Goal: Information Seeking & Learning: Compare options

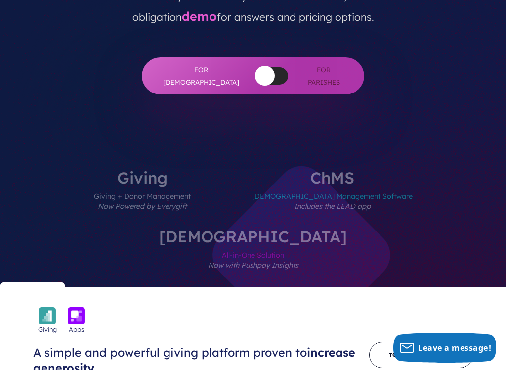
scroll to position [296, 0]
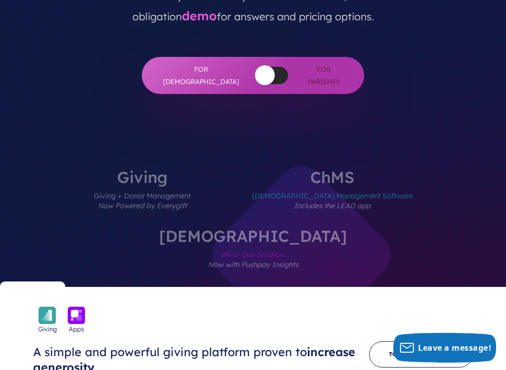
click at [257, 169] on label "ChMS Church Management Software Includes the LEAD app" at bounding box center [332, 198] width 220 height 59
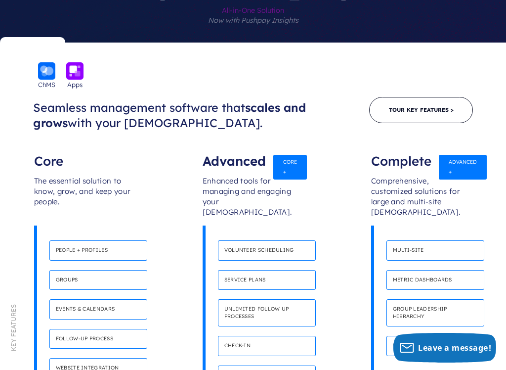
scroll to position [555, 0]
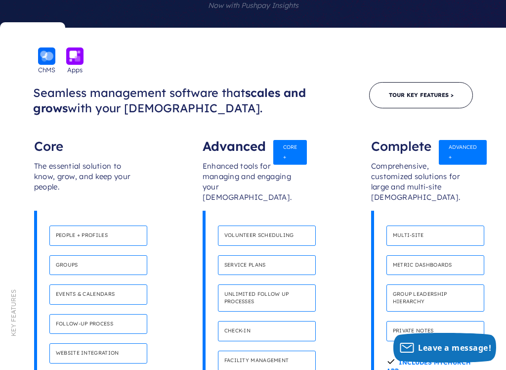
click at [121, 314] on h4 "Website integration" at bounding box center [98, 353] width 98 height 20
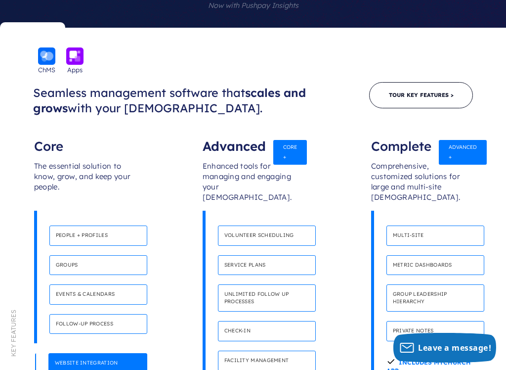
click at [113, 314] on h4 "Website integration" at bounding box center [97, 363] width 99 height 20
click at [110, 314] on h4 "Website integration" at bounding box center [97, 363] width 99 height 20
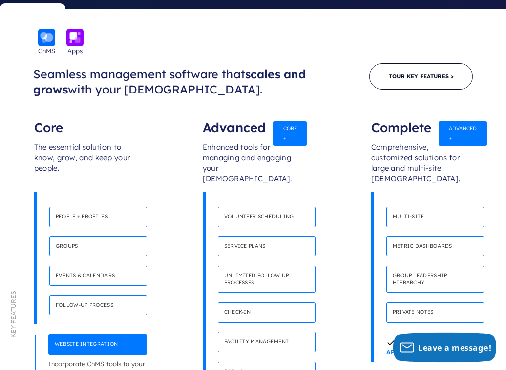
scroll to position [562, 0]
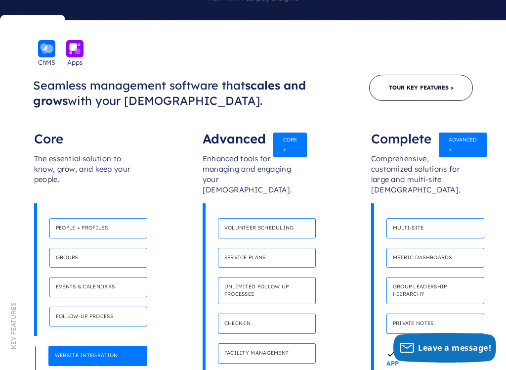
click at [278, 248] on h4 "Service plans" at bounding box center [267, 258] width 98 height 20
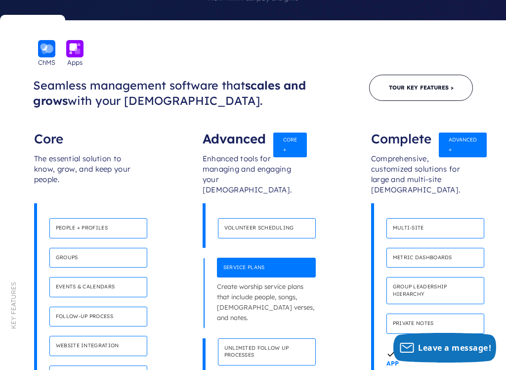
click at [288, 218] on h4 "Volunteer scheduling" at bounding box center [267, 228] width 98 height 20
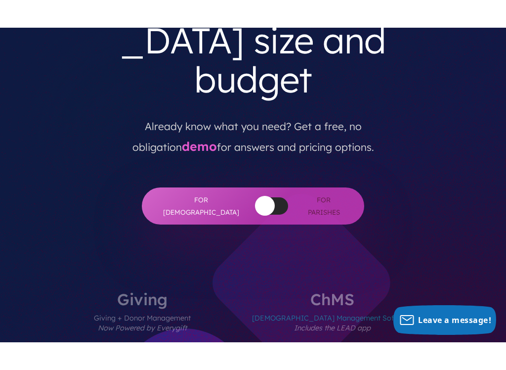
scroll to position [278, 0]
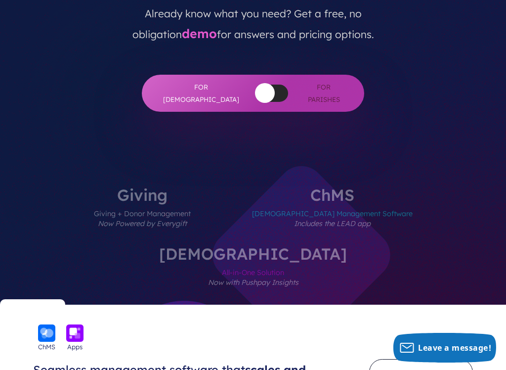
click at [102, 187] on label "Giving Giving + Donor Management Now Powered by Everygift" at bounding box center [142, 216] width 156 height 59
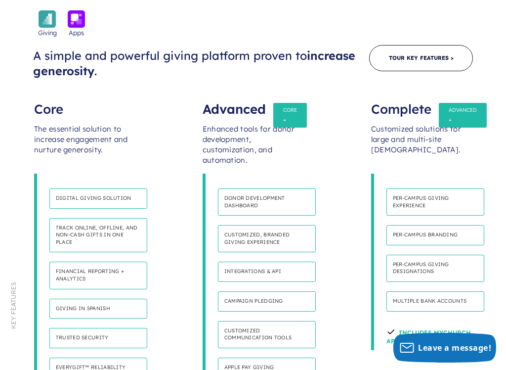
scroll to position [593, 0]
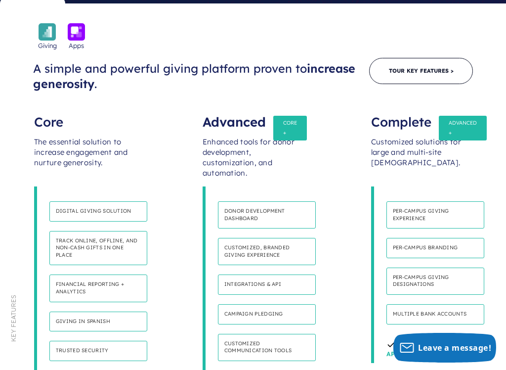
scroll to position [579, 0]
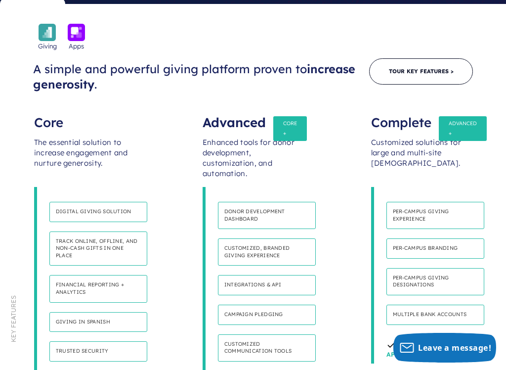
click at [283, 238] on h4 "Customized, branded giving experience" at bounding box center [267, 251] width 98 height 27
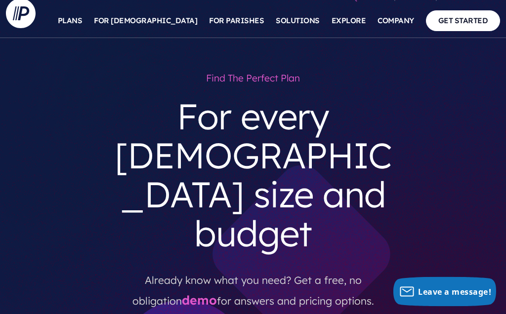
scroll to position [0, 0]
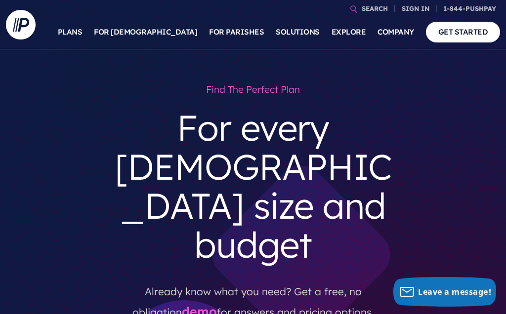
click at [83, 32] on link "PLANS" at bounding box center [70, 32] width 25 height 35
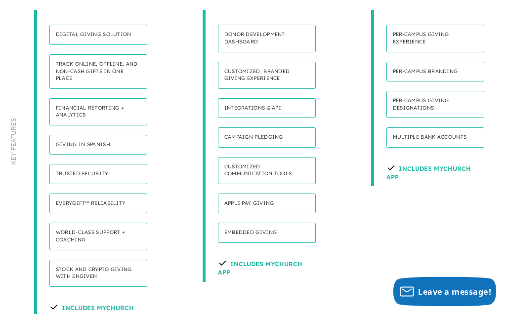
scroll to position [737, 0]
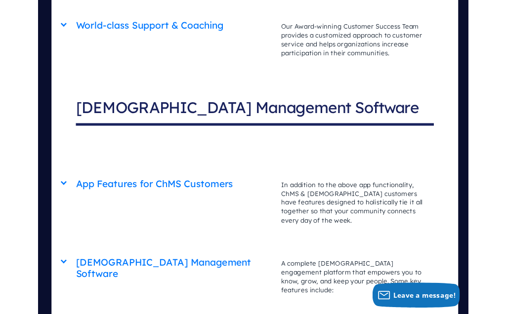
scroll to position [3220, 0]
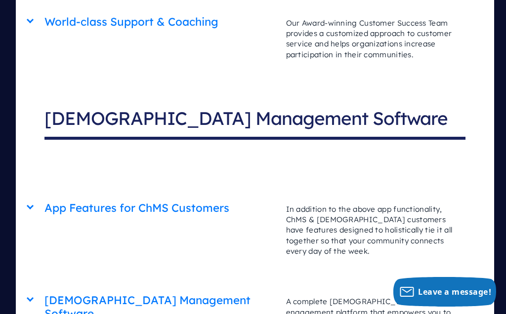
click at [140, 288] on h2 "[DEMOGRAPHIC_DATA] Management Software" at bounding box center [160, 307] width 232 height 39
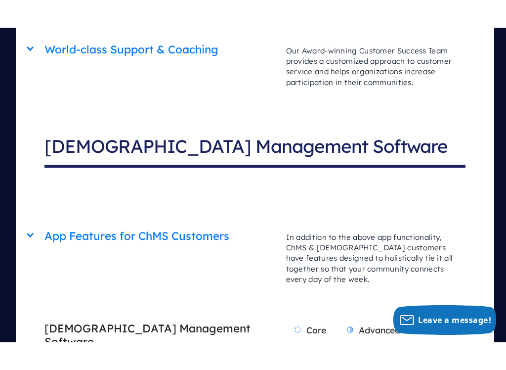
scroll to position [3228, 0]
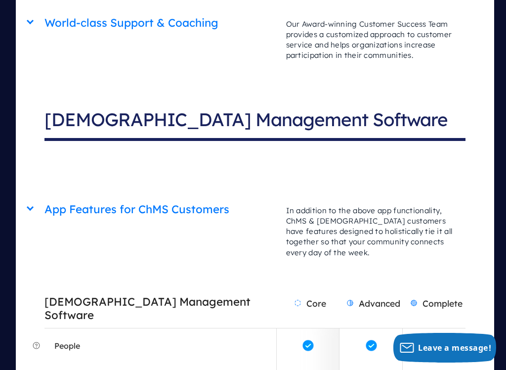
click at [186, 197] on h2 "App Features for ChMS Customers" at bounding box center [160, 209] width 232 height 25
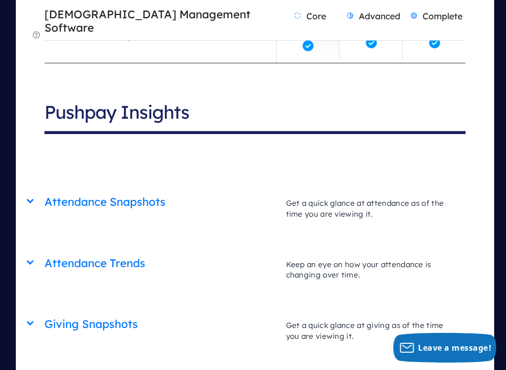
scroll to position [4359, 0]
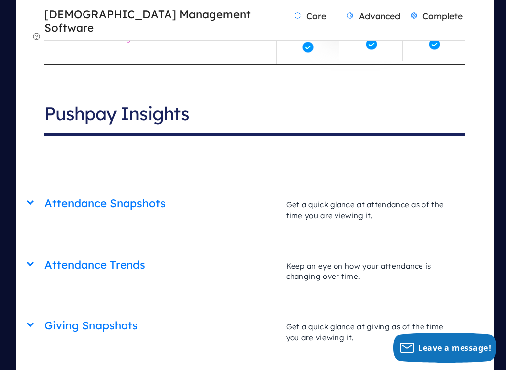
click at [106, 313] on h2 "Giving Snapshots" at bounding box center [160, 325] width 232 height 25
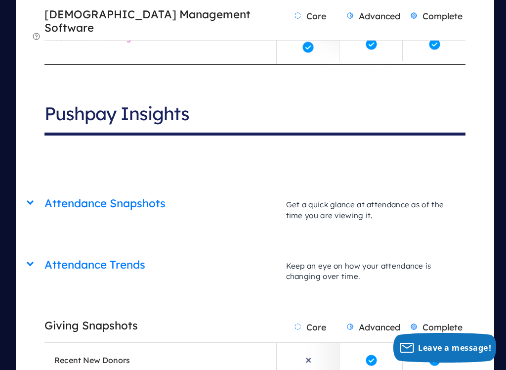
click at [99, 252] on h2 "Attendance Trends" at bounding box center [160, 264] width 232 height 25
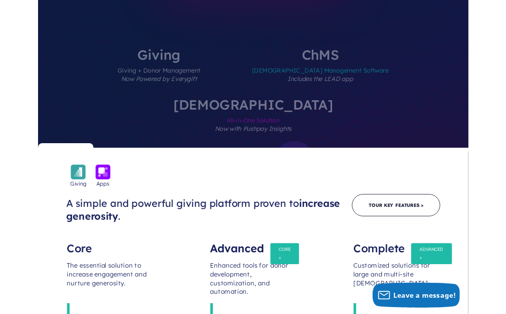
scroll to position [351, 0]
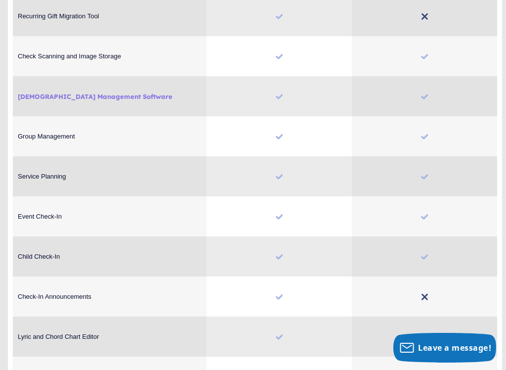
scroll to position [4197, 0]
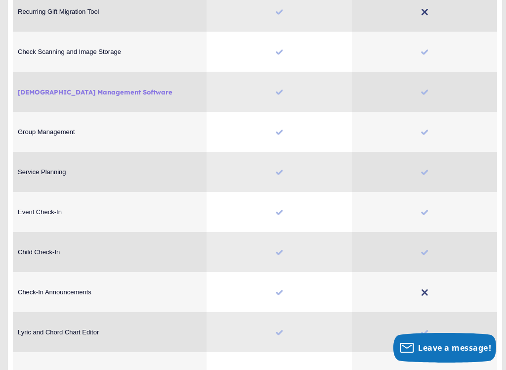
click at [77, 276] on span "Check-In Announcements Check-In Announcements" at bounding box center [110, 291] width 194 height 31
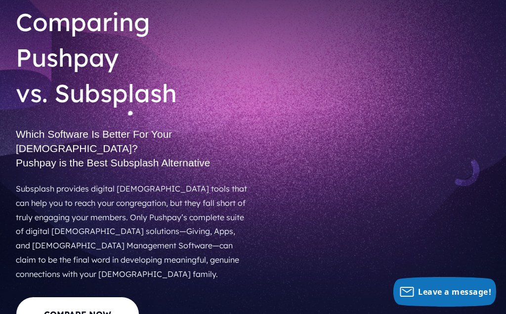
scroll to position [0, 0]
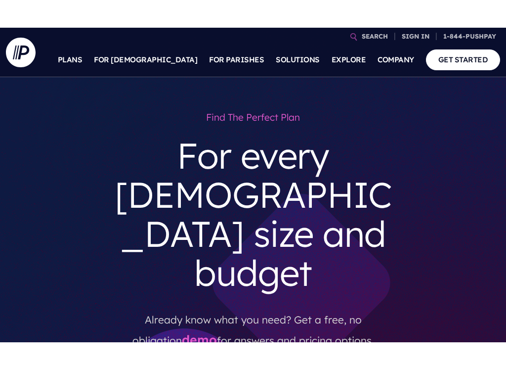
scroll to position [572, 0]
